Goal: Transaction & Acquisition: Obtain resource

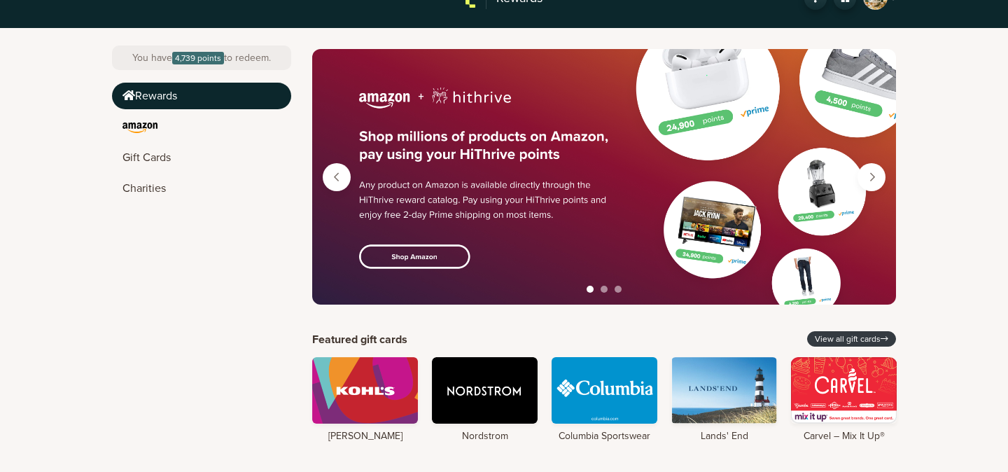
scroll to position [51, 0]
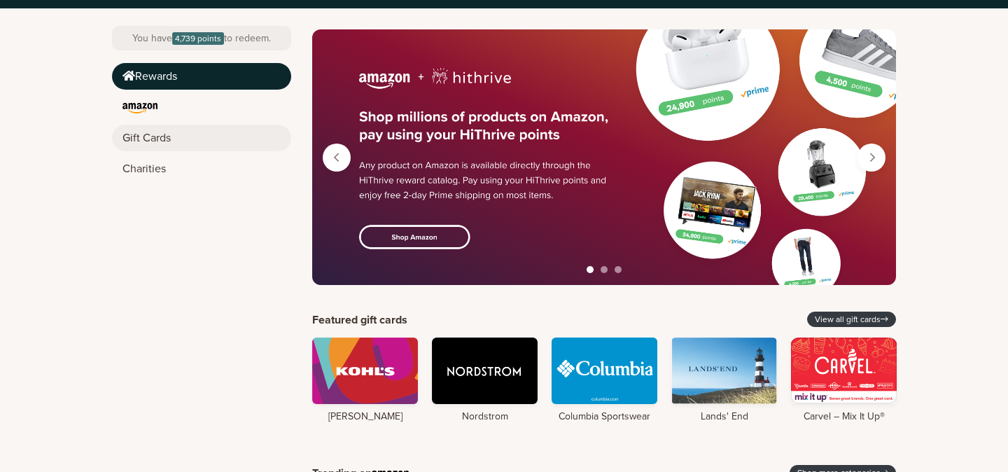
click at [180, 132] on link "Gift Cards" at bounding box center [201, 138] width 179 height 27
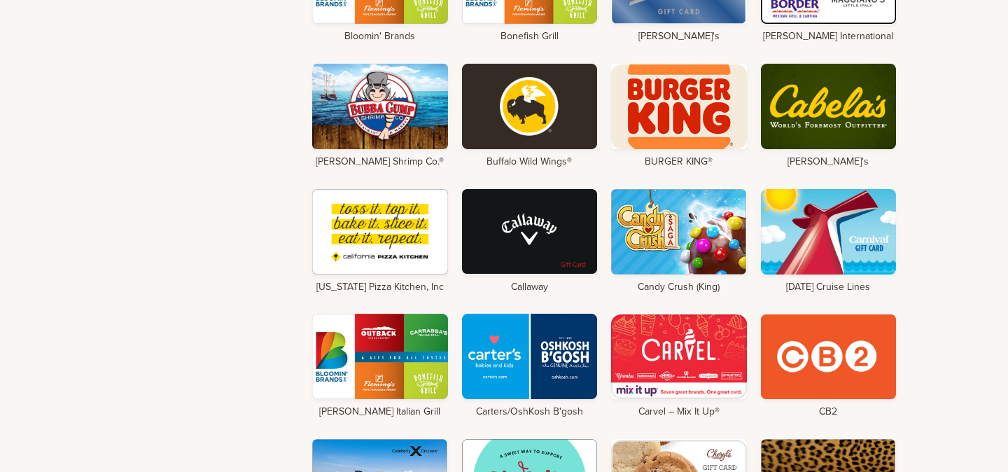
scroll to position [1310, 0]
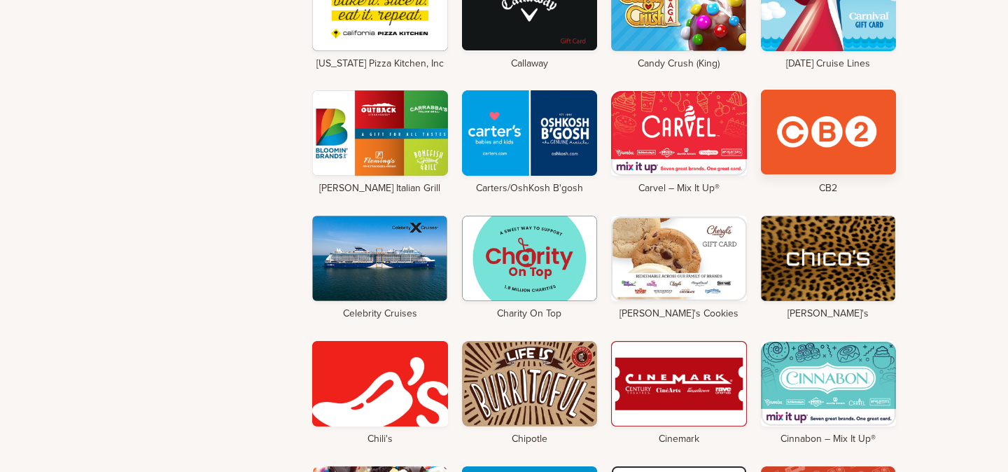
click at [865, 116] on div at bounding box center [829, 131] width 136 height 85
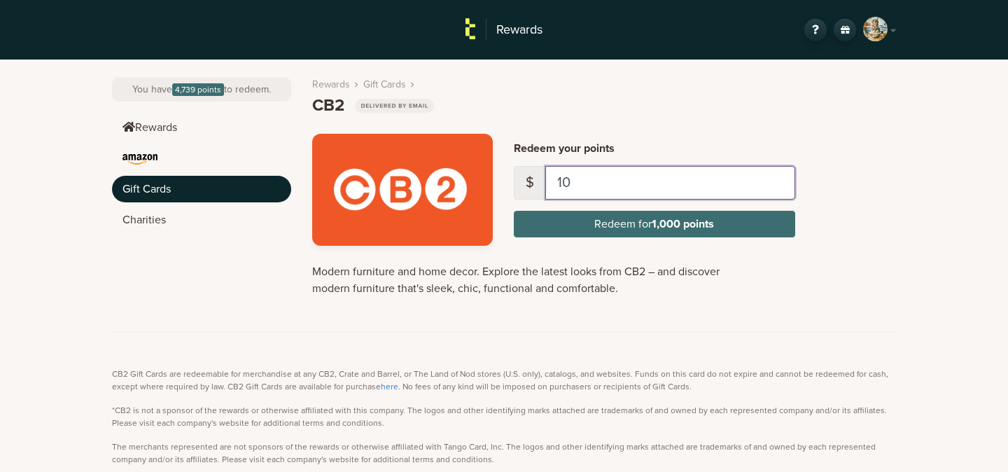
drag, startPoint x: 580, startPoint y: 175, endPoint x: 553, endPoint y: 181, distance: 27.9
click at [553, 181] on input "10" at bounding box center [671, 183] width 250 height 34
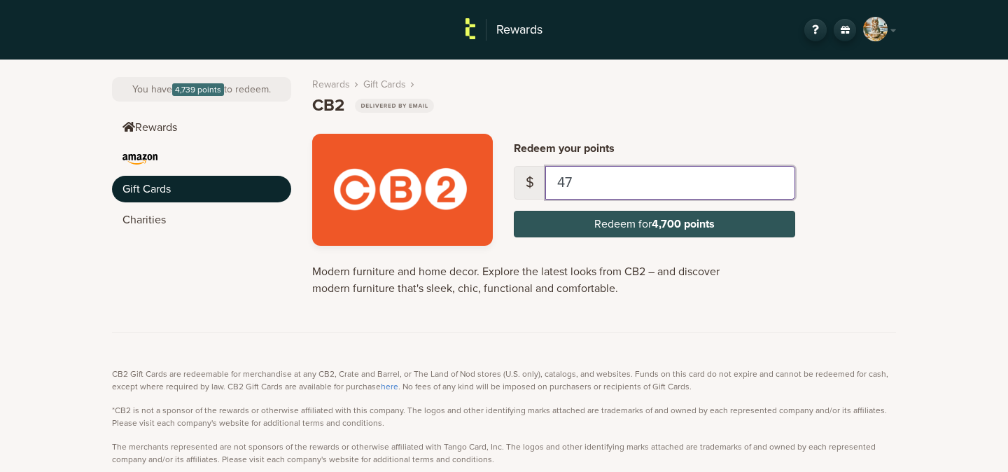
type input "47"
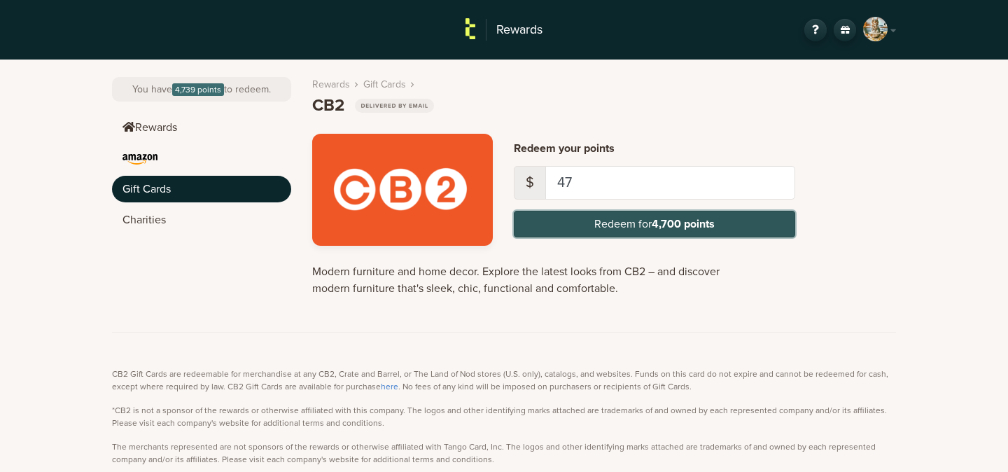
click at [632, 219] on button "Redeem for 4,700 points" at bounding box center [655, 224] width 282 height 27
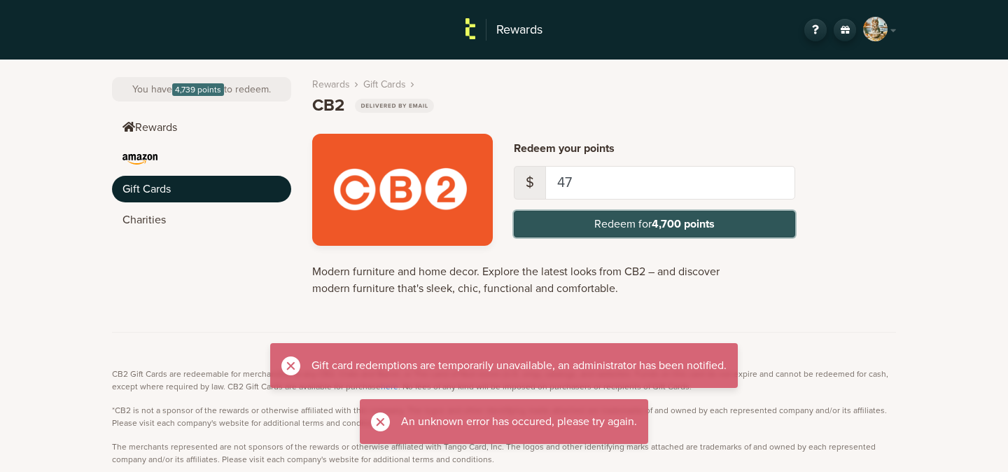
click at [632, 219] on button "Redeem for 4,700 points" at bounding box center [655, 224] width 282 height 27
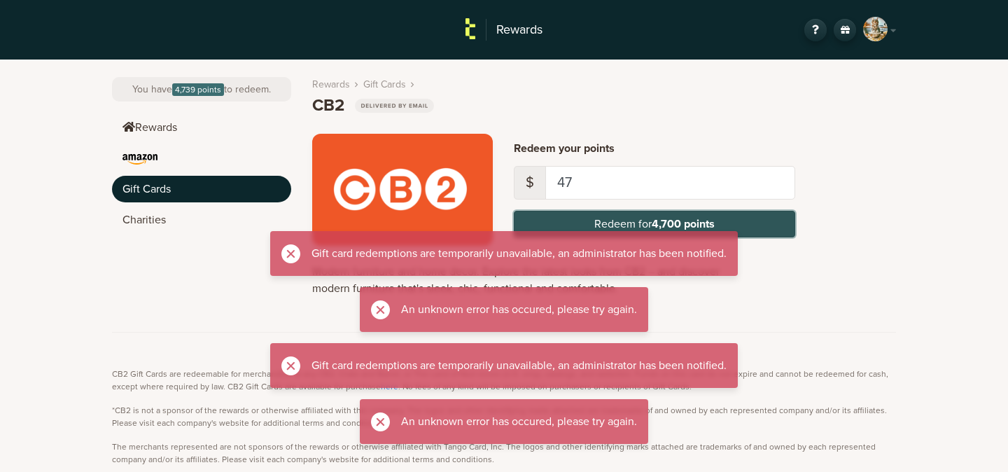
click at [632, 219] on button "Redeem for 4,700 points" at bounding box center [655, 224] width 282 height 27
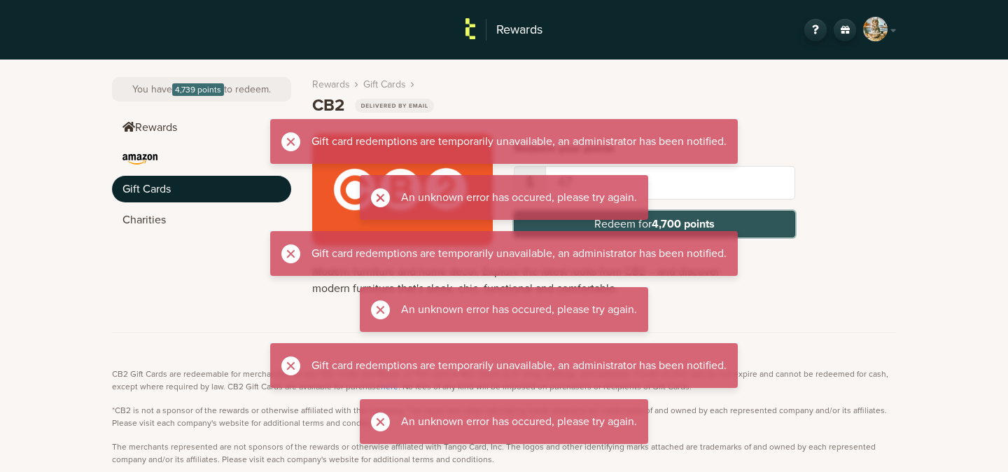
click at [656, 221] on strong "4,700 points" at bounding box center [683, 224] width 63 height 14
click at [693, 223] on strong "4,700 points" at bounding box center [683, 224] width 63 height 14
click at [712, 223] on strong "4,700 points" at bounding box center [683, 224] width 63 height 14
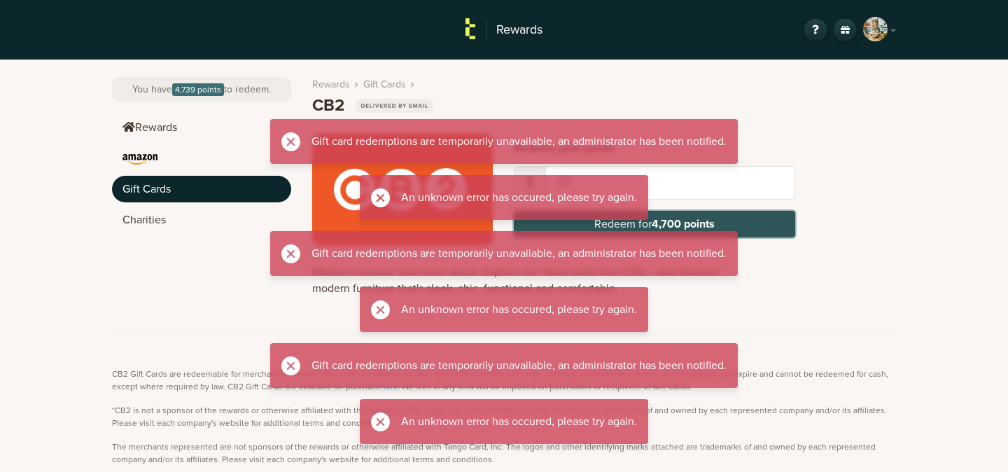
click at [714, 218] on strong "4,700 points" at bounding box center [683, 224] width 63 height 14
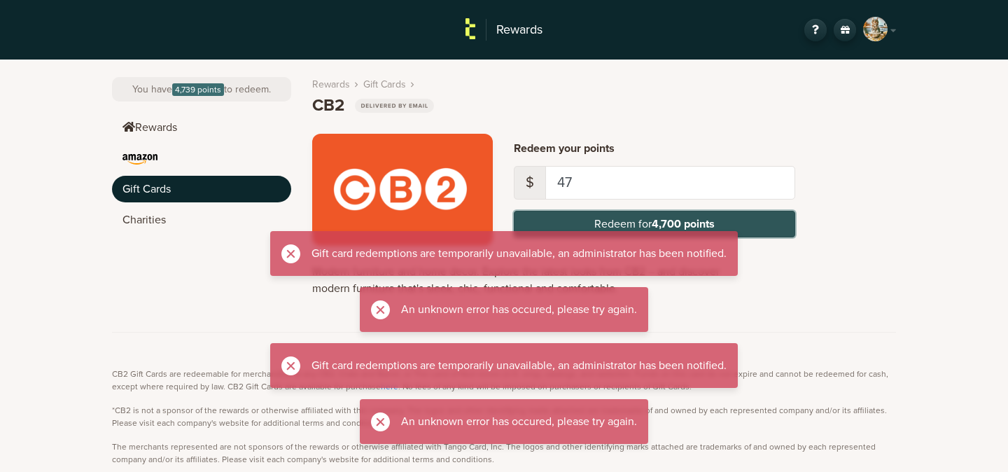
click at [714, 218] on strong "4,700 points" at bounding box center [683, 224] width 63 height 14
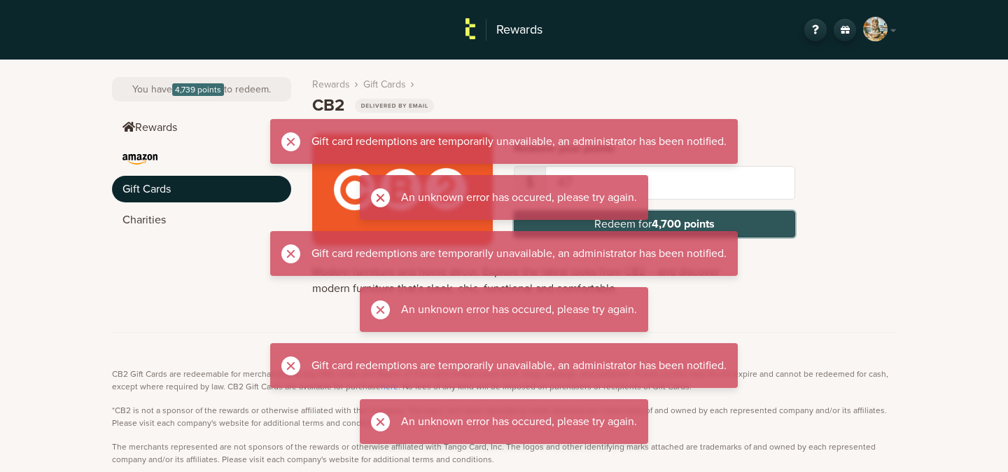
click at [716, 219] on button "Redeem for 4,700 points" at bounding box center [655, 224] width 282 height 27
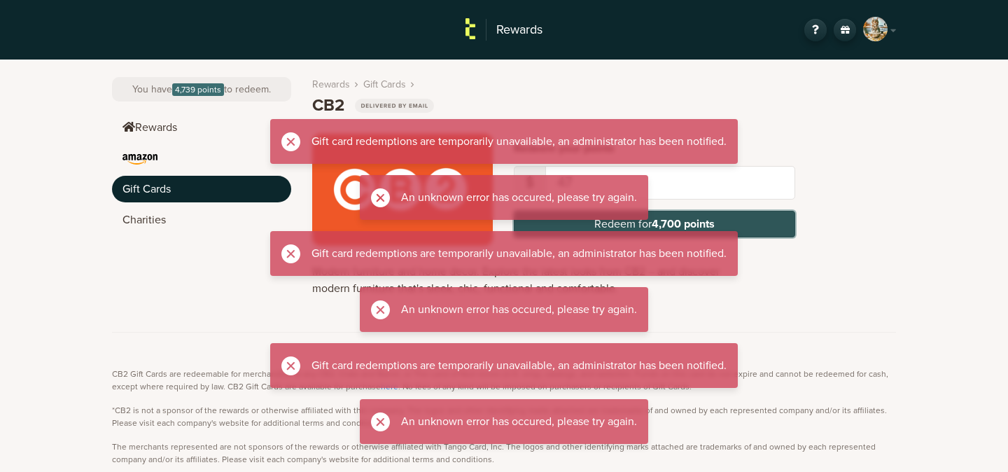
click at [716, 219] on button "Redeem for 4,700 points" at bounding box center [655, 224] width 282 height 27
